Goal: Information Seeking & Learning: Learn about a topic

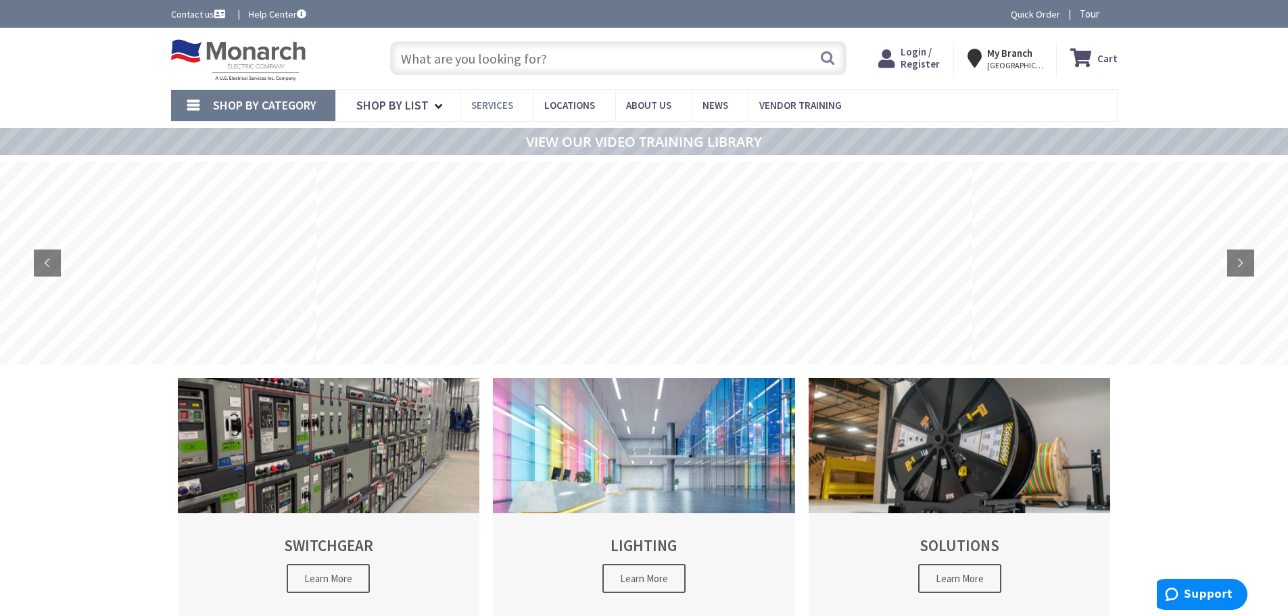
click at [494, 108] on span "Services" at bounding box center [492, 105] width 42 height 13
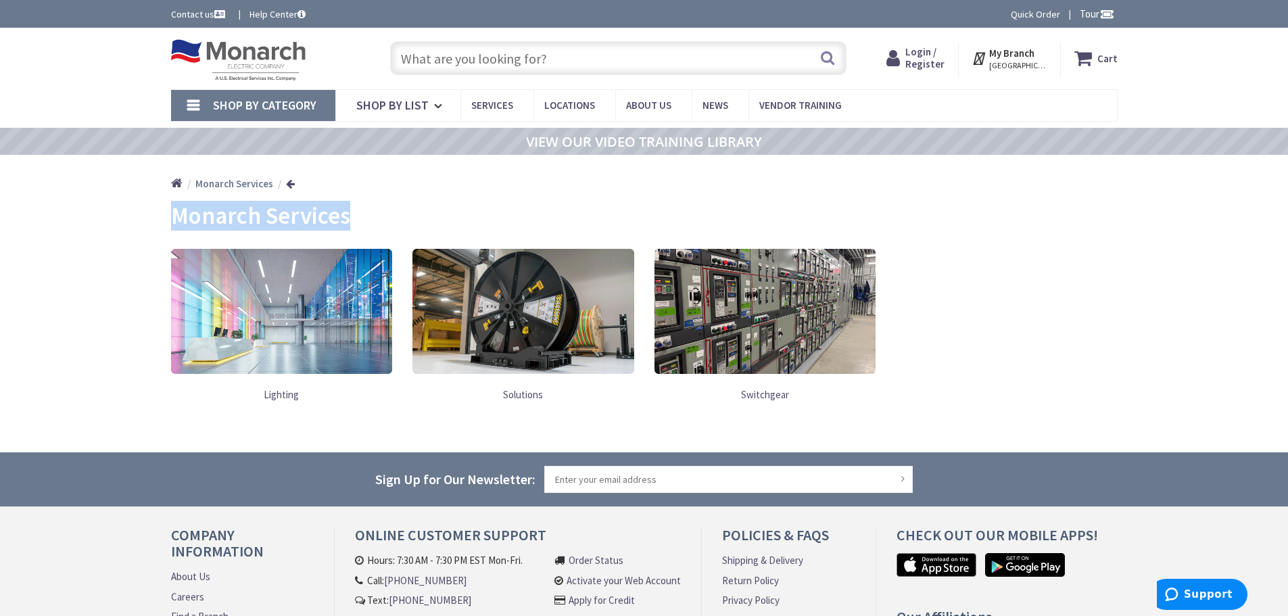
drag, startPoint x: 358, startPoint y: 216, endPoint x: 169, endPoint y: 215, distance: 188.6
click at [169, 215] on main "Monarch Services Lighting Solutions Switchgear" at bounding box center [644, 327] width 1014 height 249
copy h2 "Monarch Services"
click at [329, 344] on img at bounding box center [282, 311] width 222 height 124
click at [286, 398] on link "Lighting" at bounding box center [282, 395] width 222 height 28
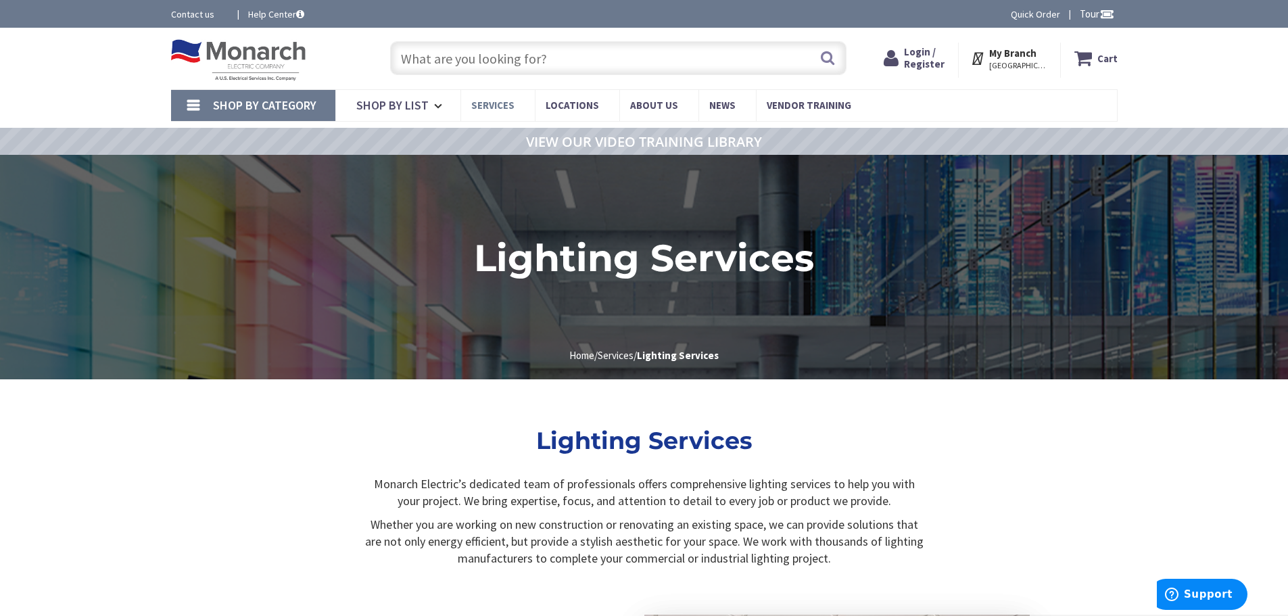
drag, startPoint x: 495, startPoint y: 103, endPoint x: 500, endPoint y: 119, distance: 16.5
click at [495, 103] on span "Services" at bounding box center [492, 105] width 43 height 13
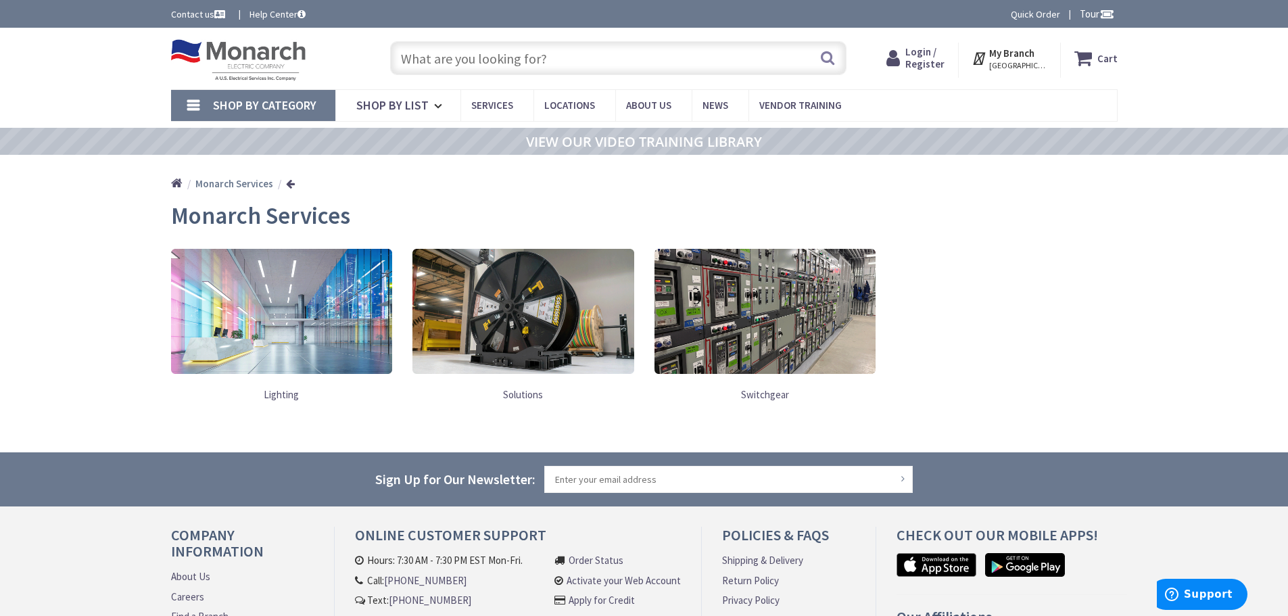
click at [792, 311] on img at bounding box center [765, 311] width 222 height 124
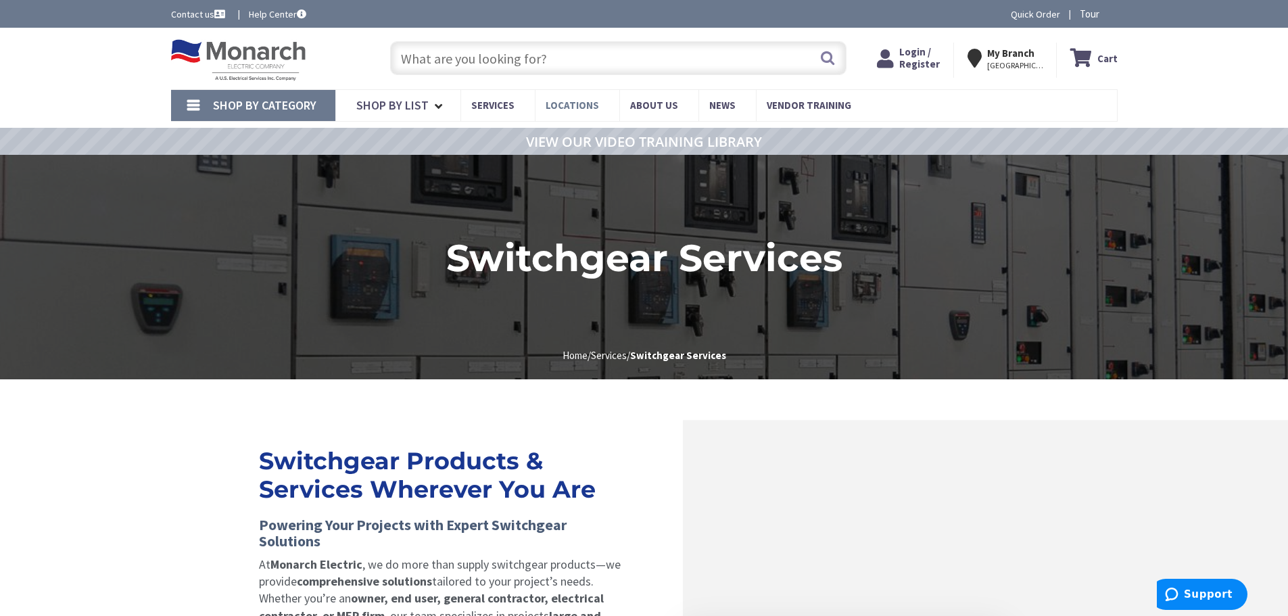
click at [570, 105] on span "Locations" at bounding box center [572, 105] width 53 height 13
